Goal: Transaction & Acquisition: Purchase product/service

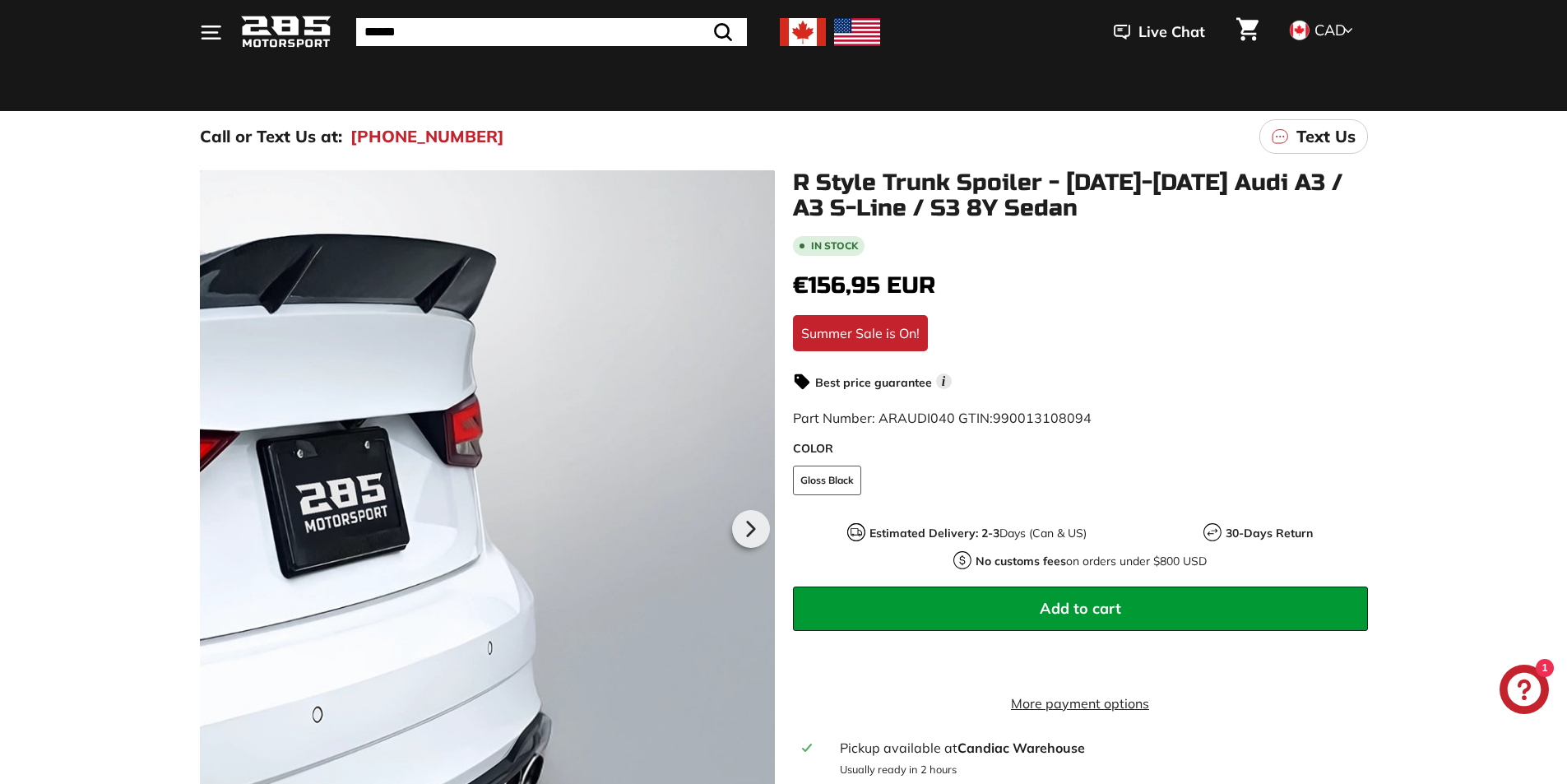
scroll to position [83, 0]
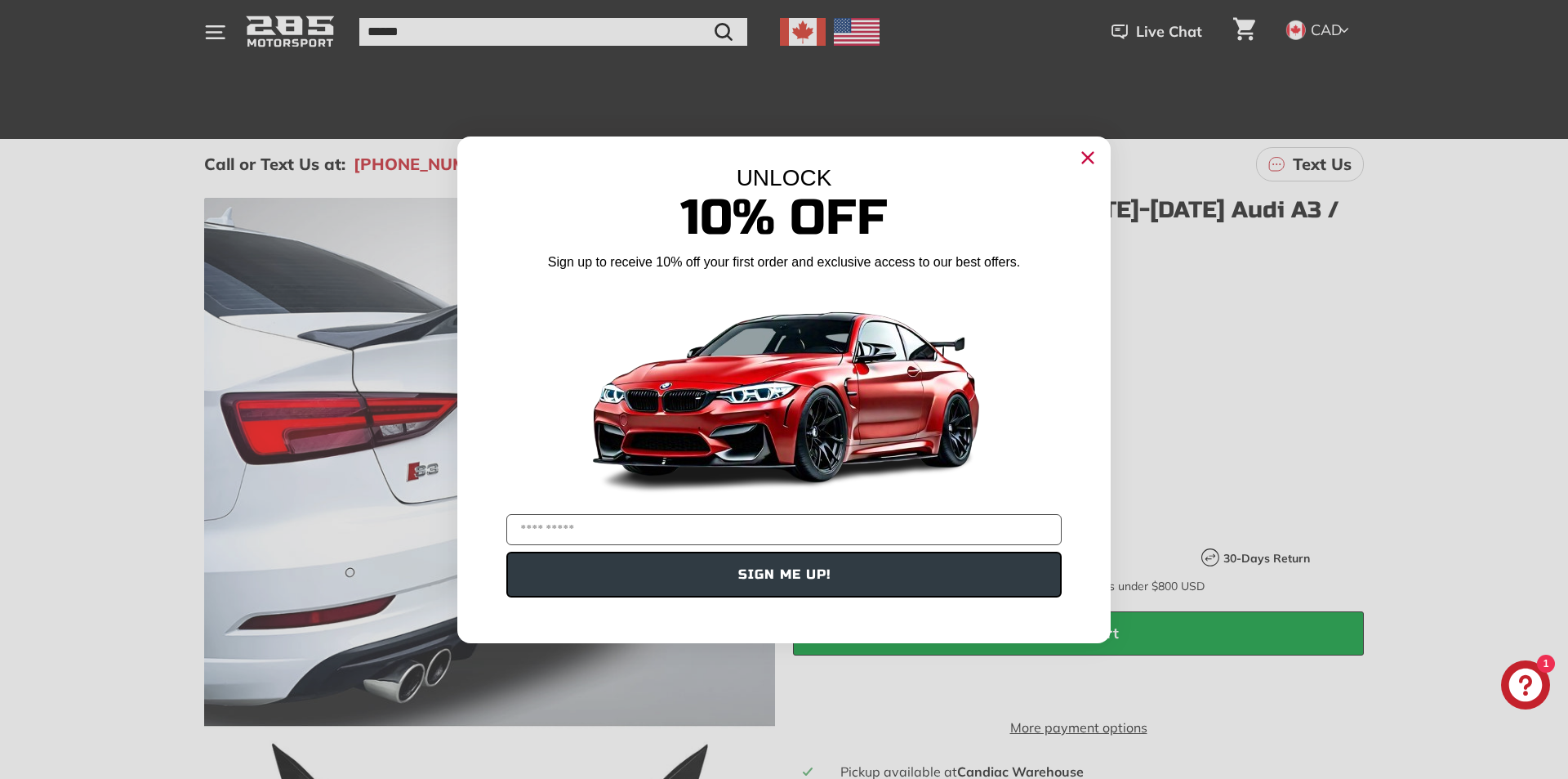
click at [1081, 158] on circle "Close dialog" at bounding box center [1088, 157] width 25 height 25
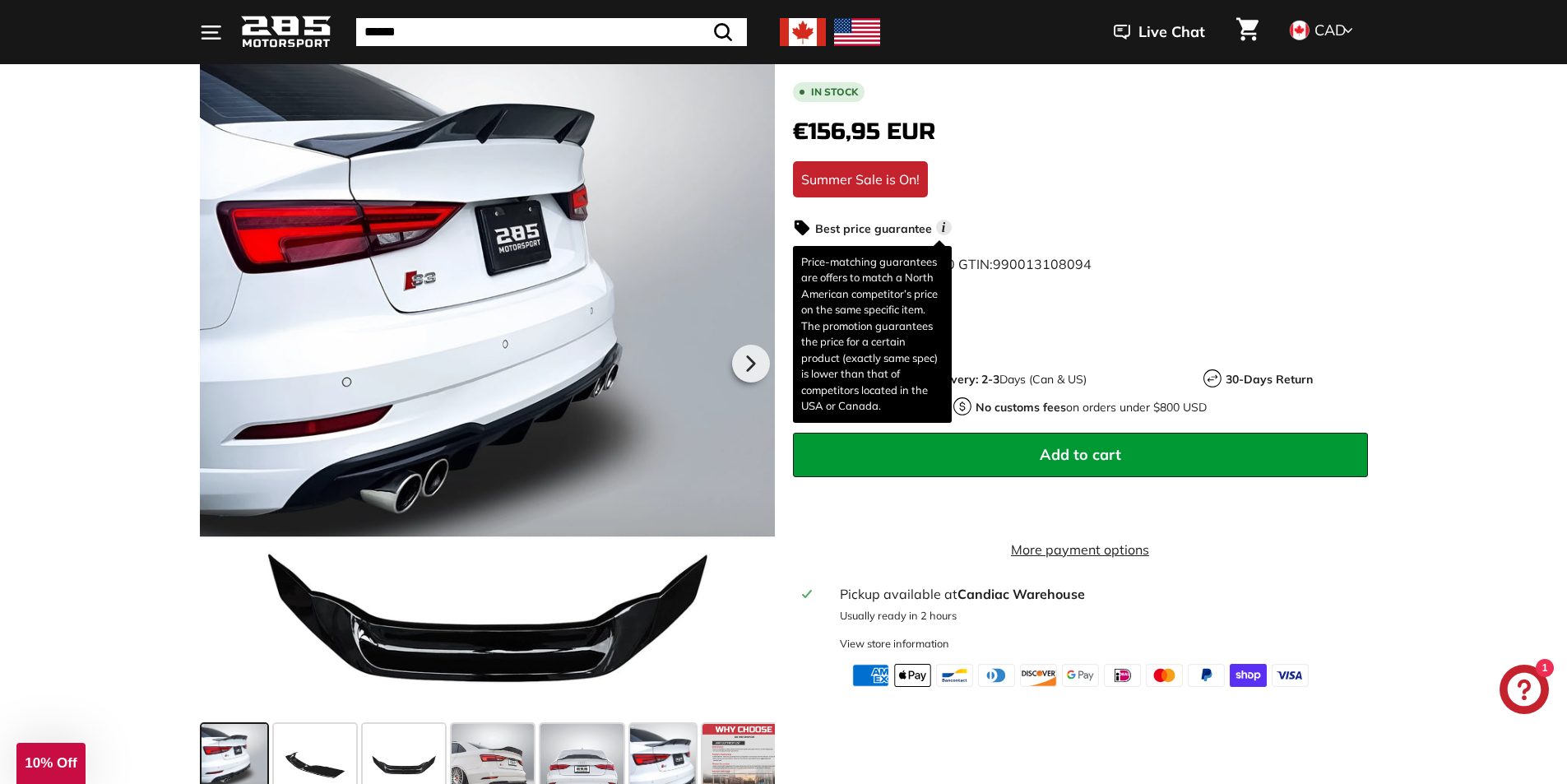
scroll to position [329, 0]
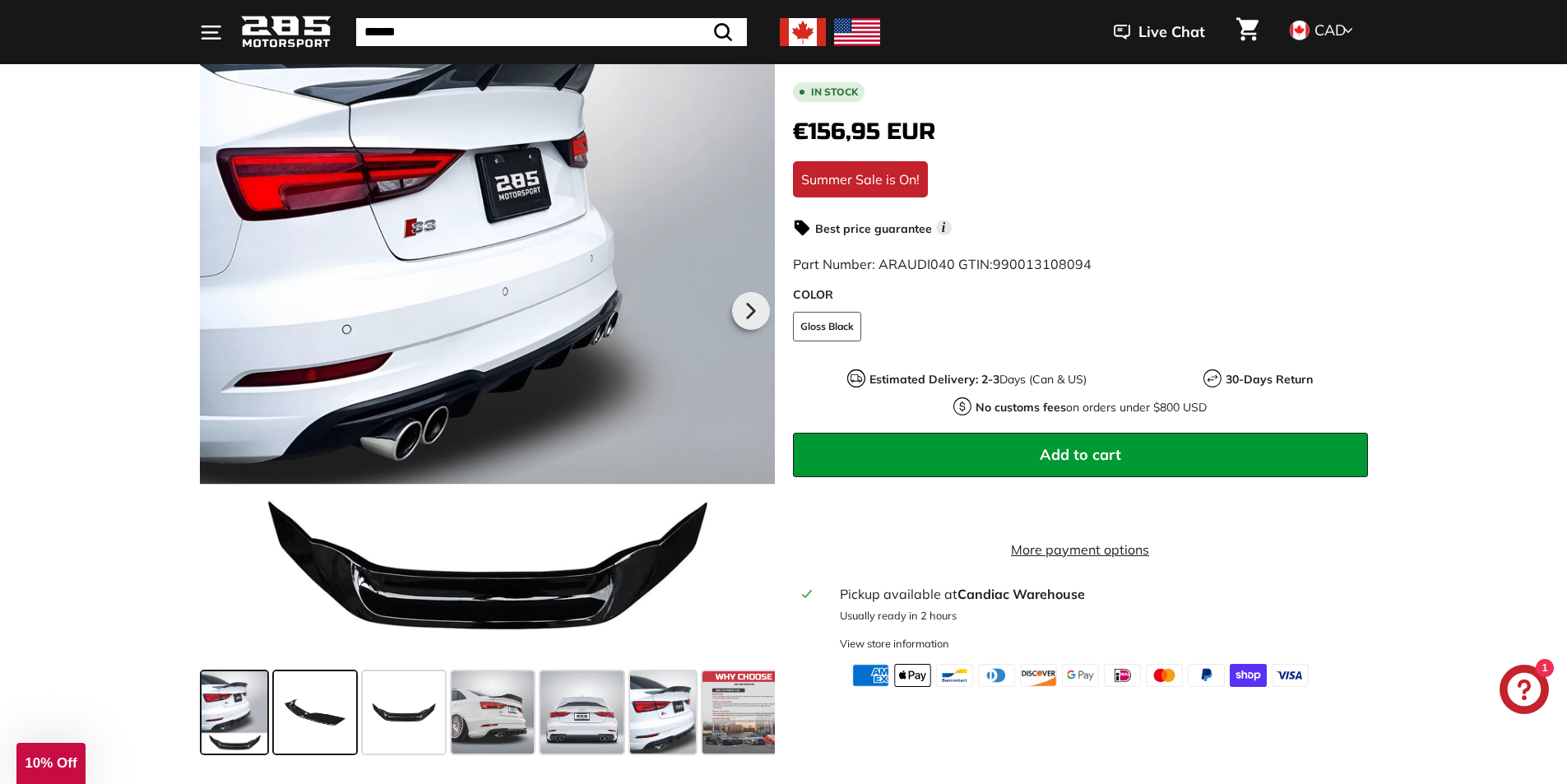
click at [327, 716] on span at bounding box center [315, 712] width 83 height 83
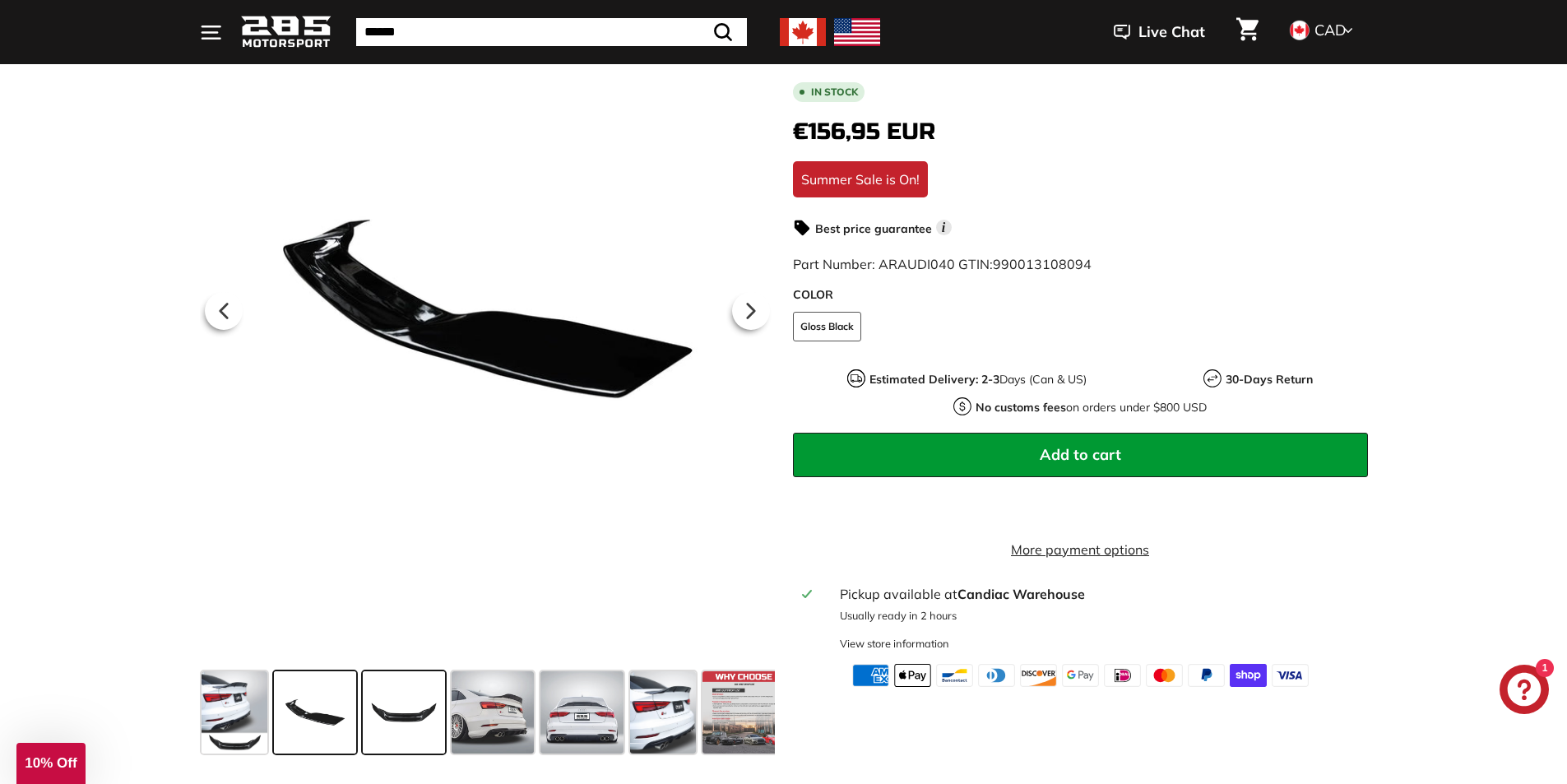
click at [392, 717] on span at bounding box center [404, 712] width 83 height 83
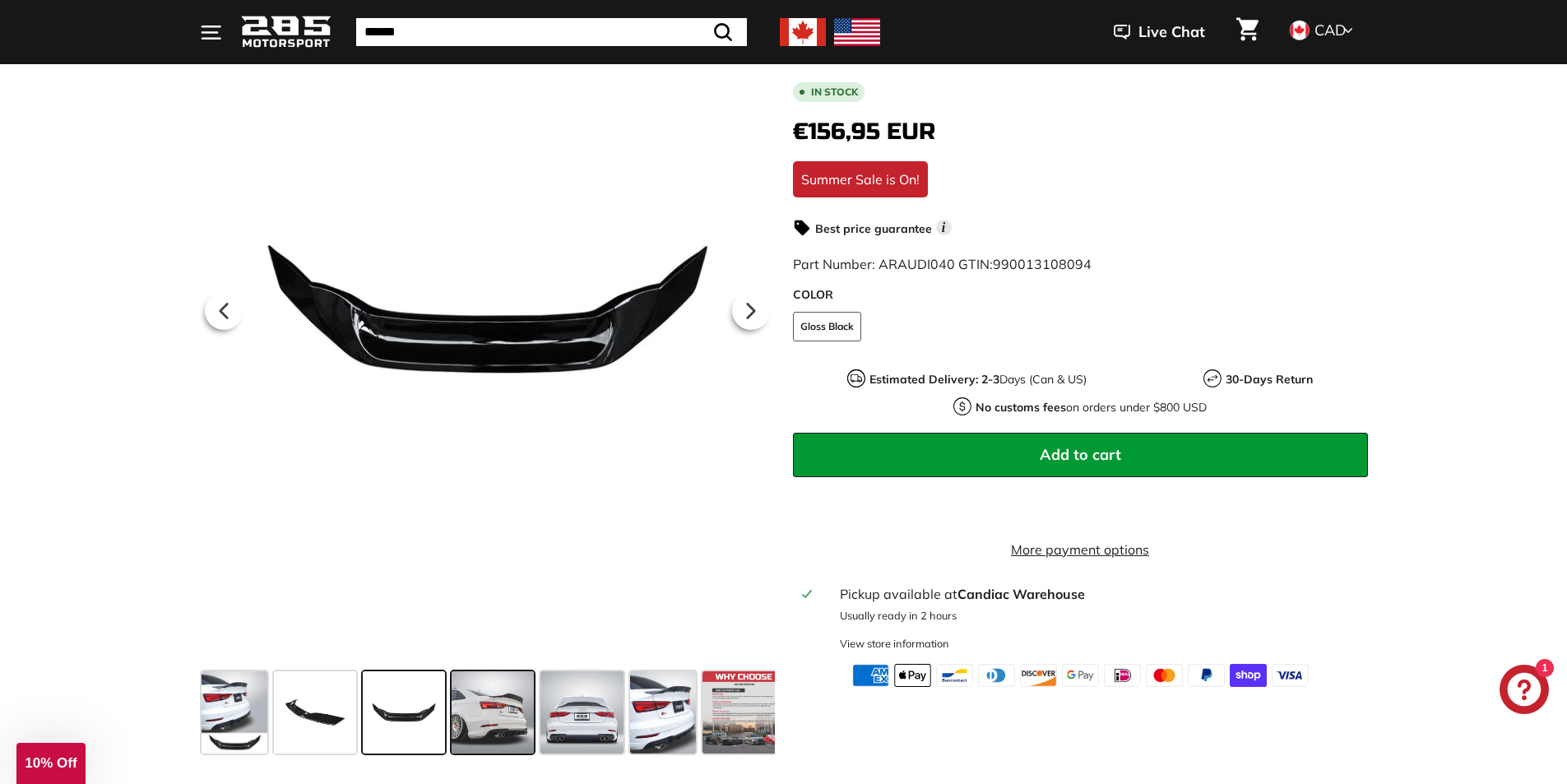
click at [477, 715] on span at bounding box center [493, 712] width 83 height 83
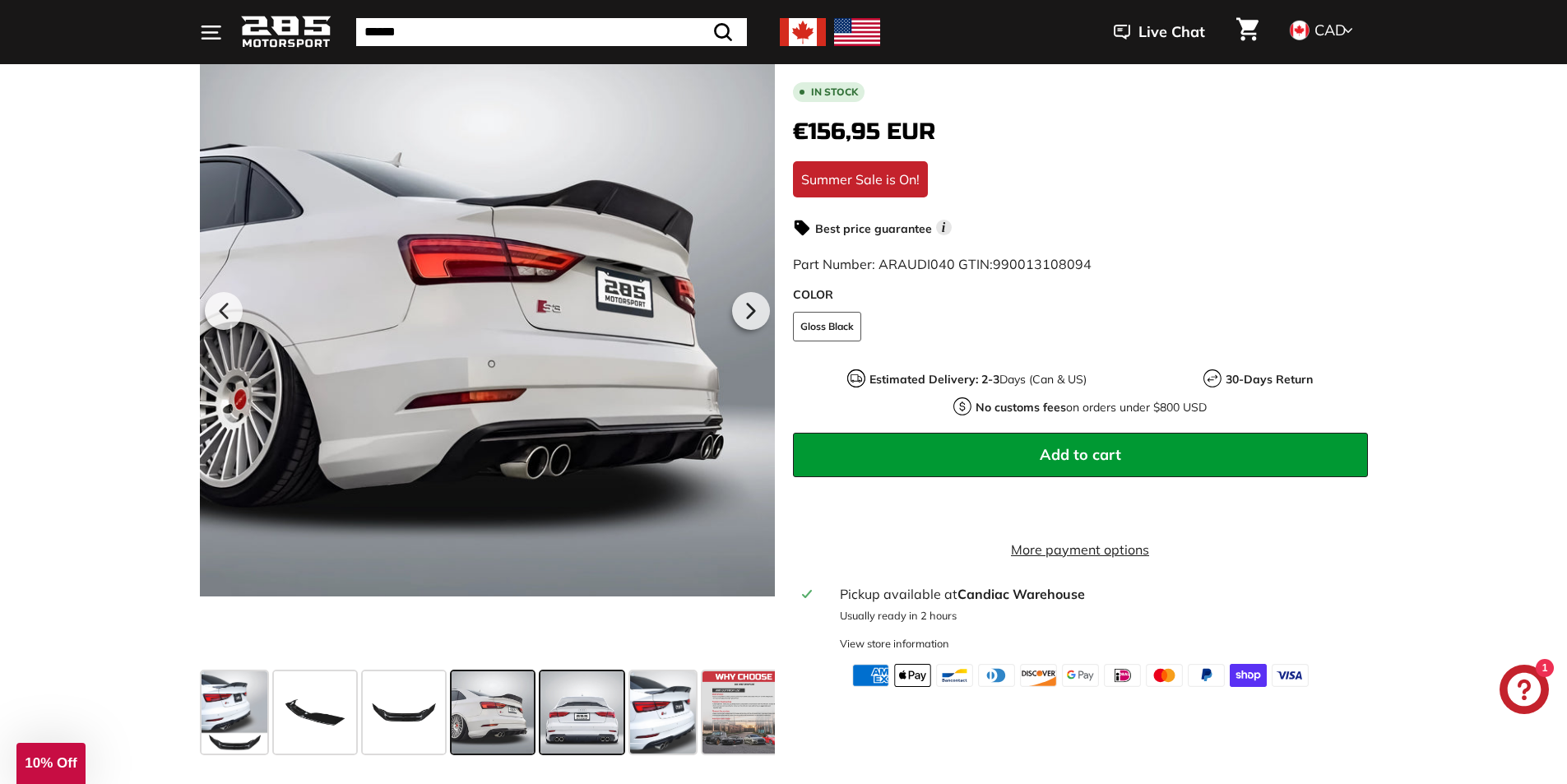
click at [582, 714] on span at bounding box center [582, 712] width 83 height 83
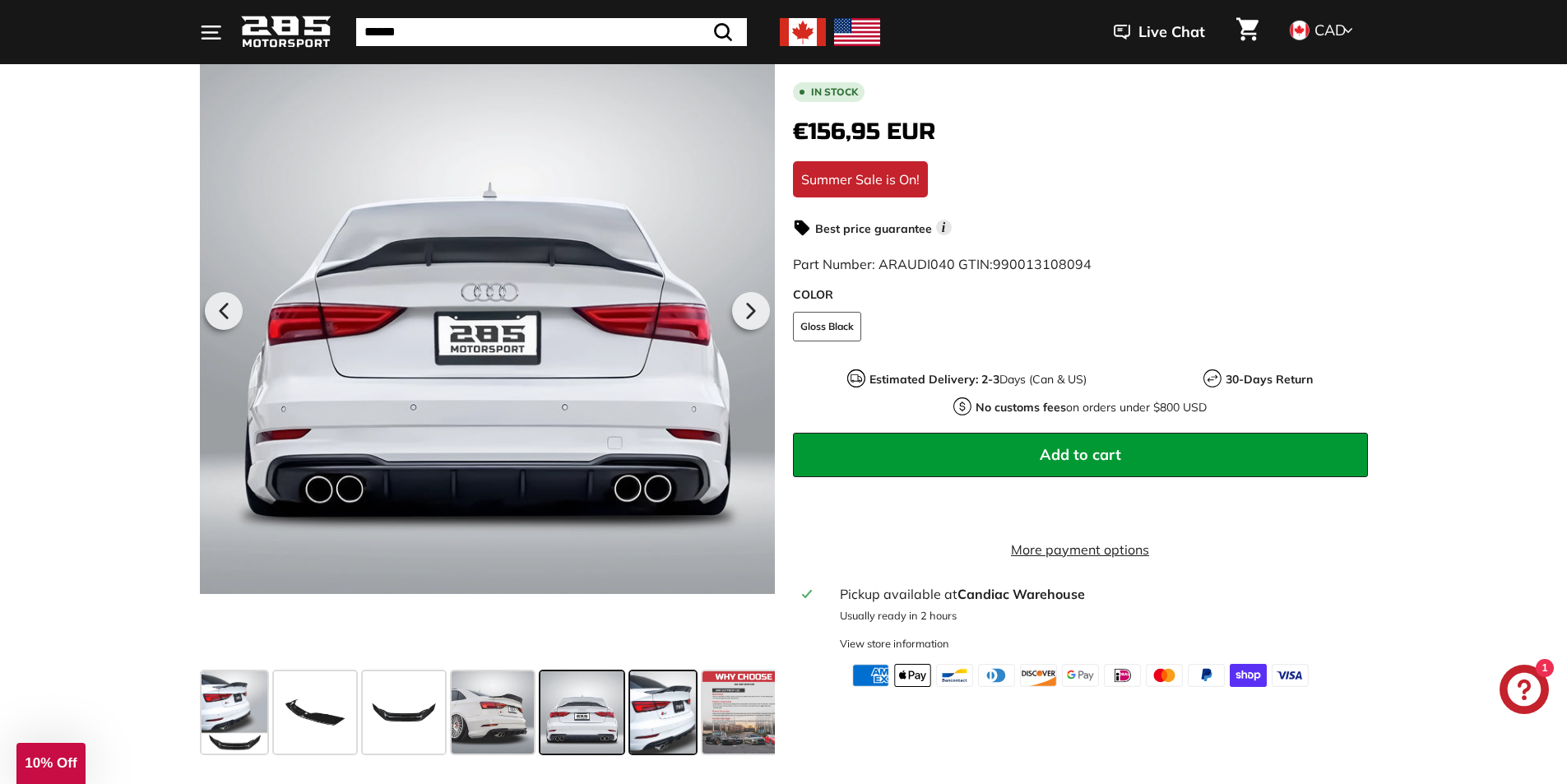
click at [653, 717] on span at bounding box center [663, 712] width 66 height 83
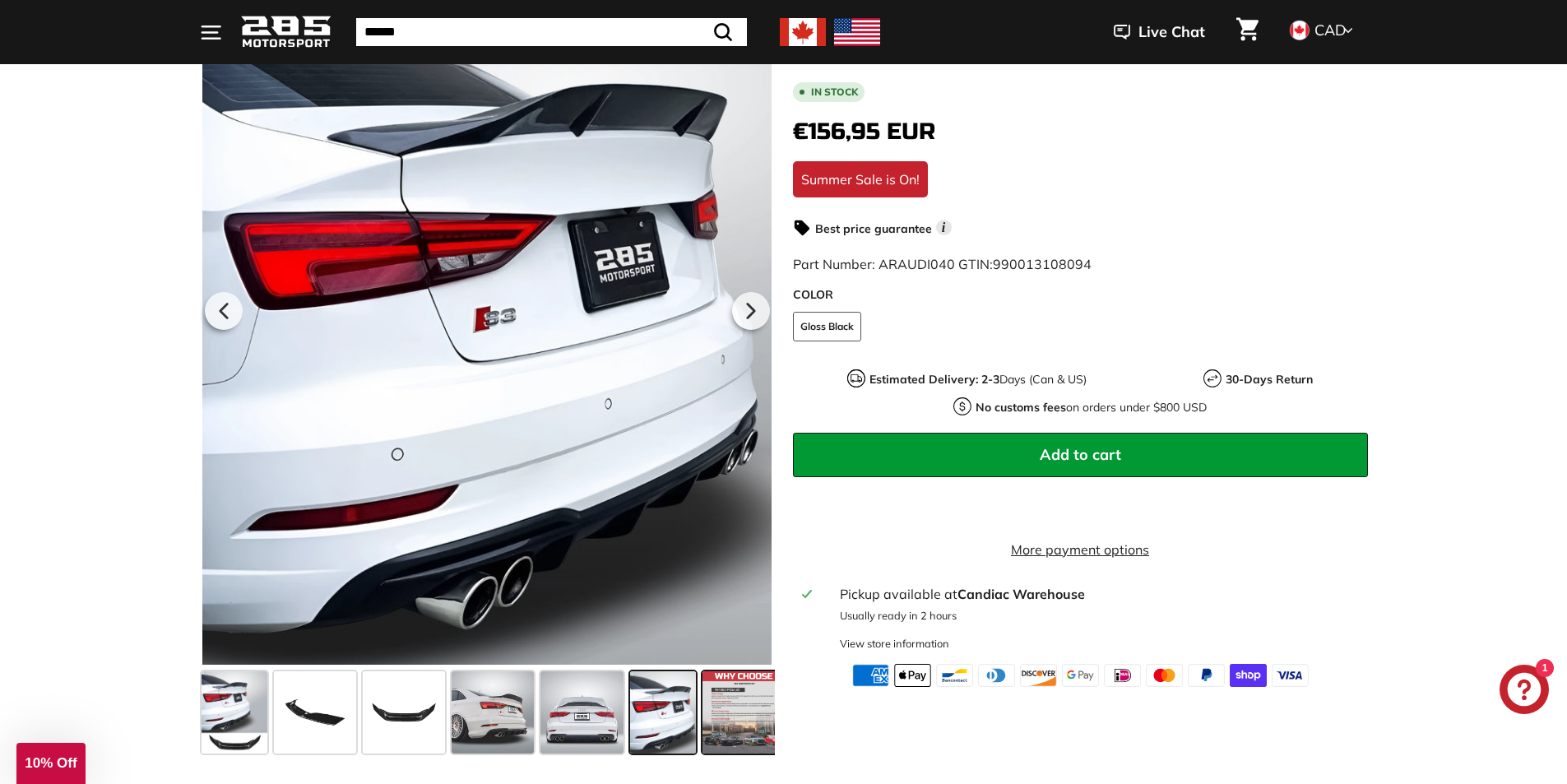
click at [735, 719] on span at bounding box center [743, 712] width 83 height 83
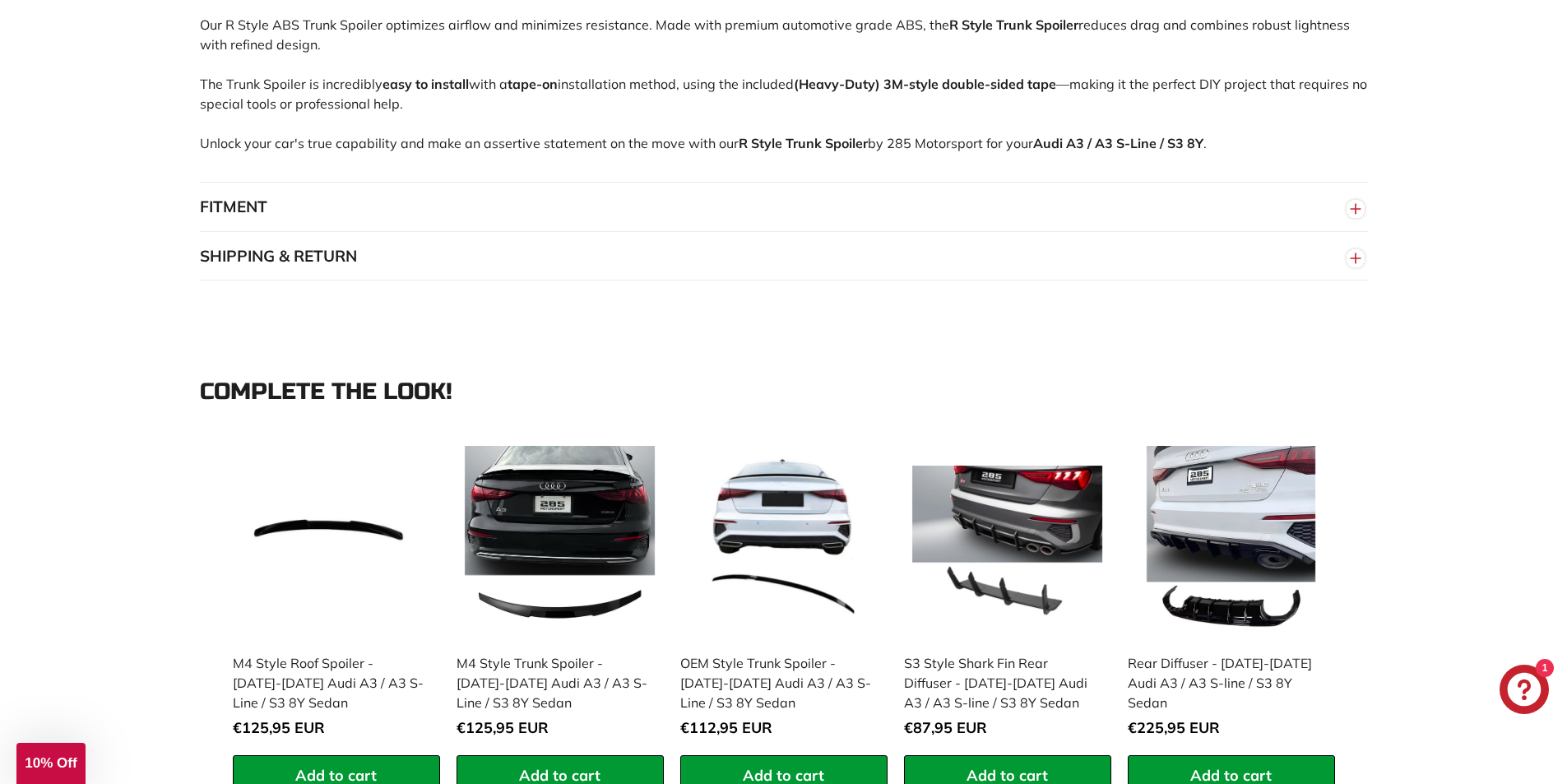
scroll to position [1316, 0]
